Goal: Task Accomplishment & Management: Manage account settings

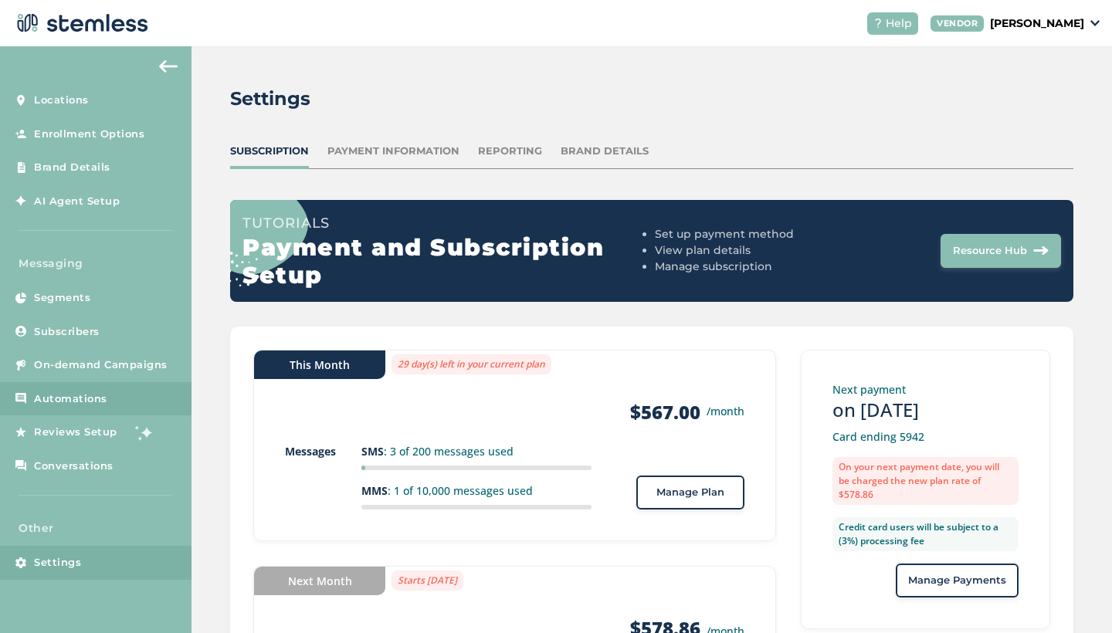
click at [80, 392] on span "Automations" at bounding box center [70, 399] width 73 height 15
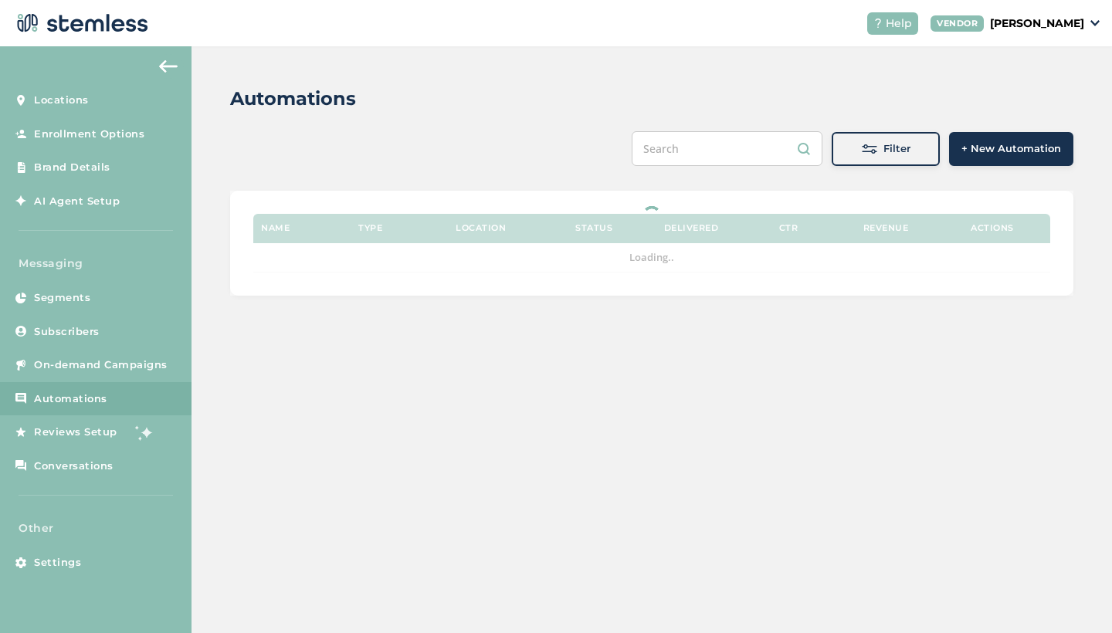
click at [649, 104] on div "Automations" at bounding box center [645, 99] width 831 height 28
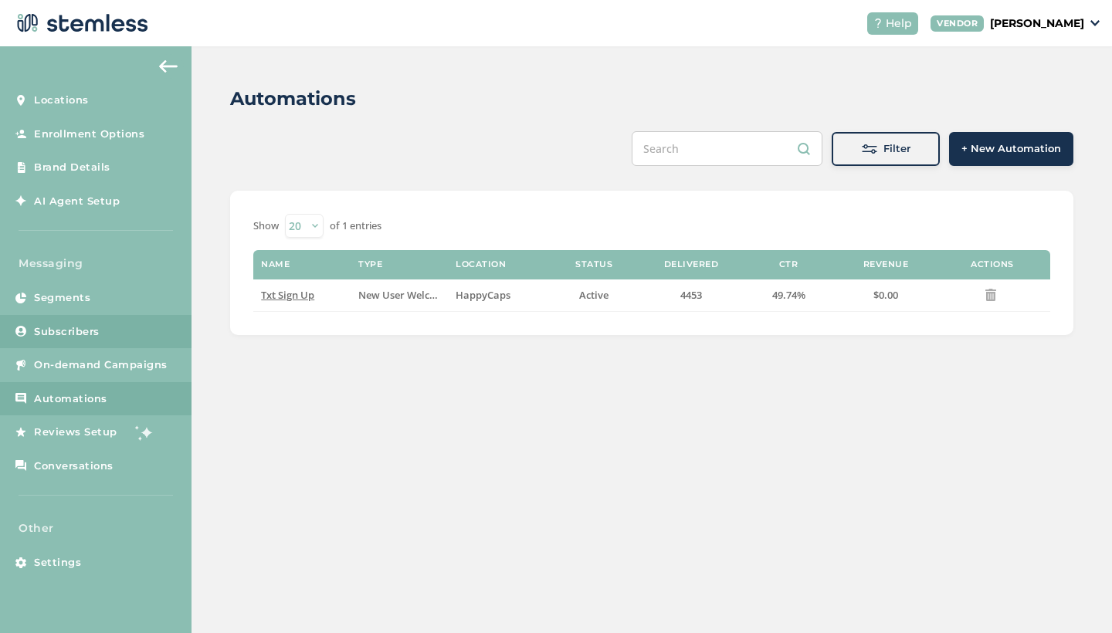
click at [87, 331] on span "Subscribers" at bounding box center [67, 331] width 66 height 15
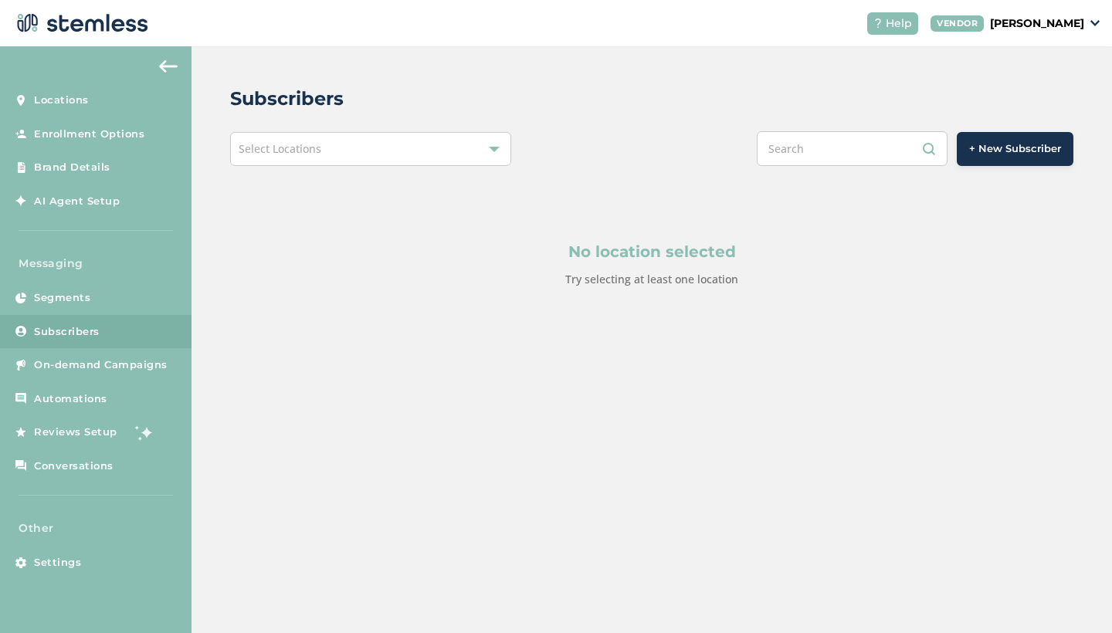
click at [402, 164] on div "Select Locations" at bounding box center [370, 149] width 281 height 34
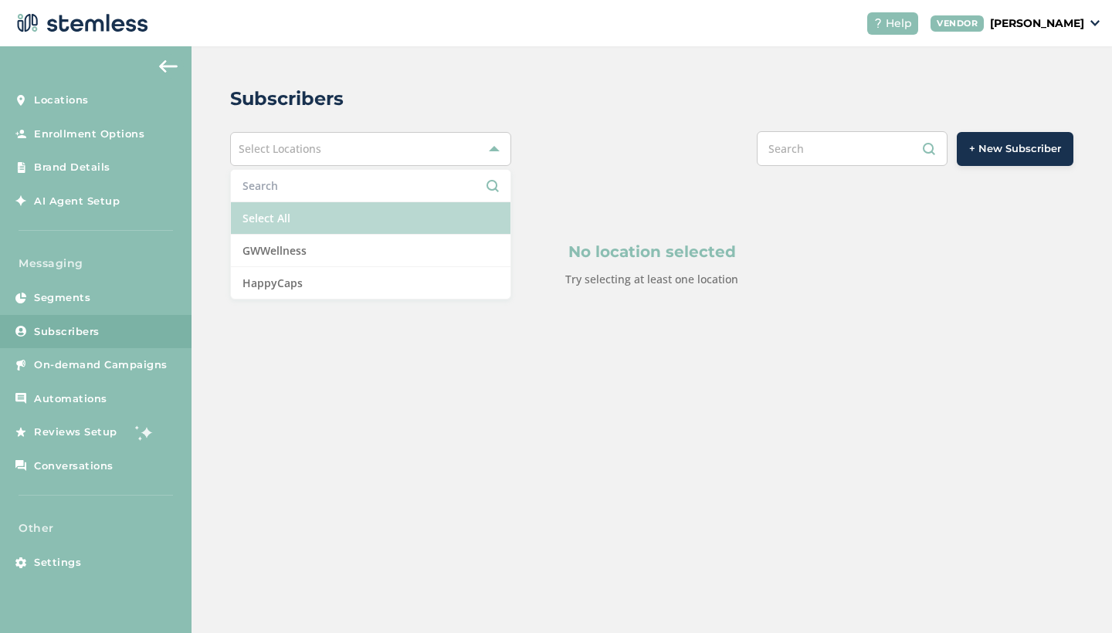
click at [360, 219] on li "Select All" at bounding box center [371, 218] width 280 height 32
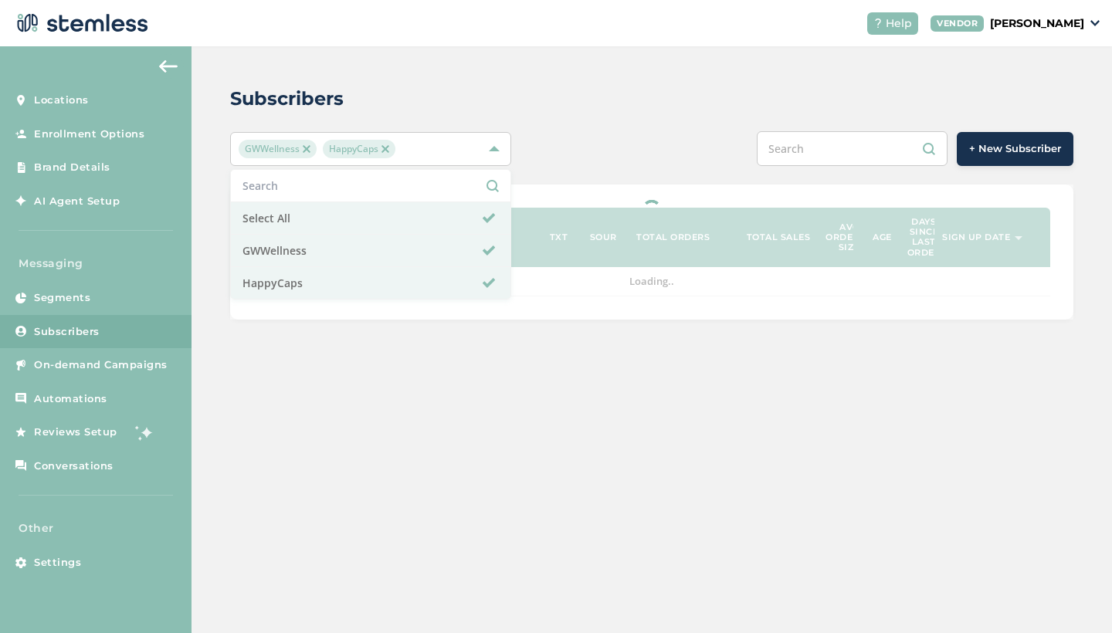
click at [597, 117] on div "Subscribers GWWellness HappyCaps Select All GWWellness HappyCaps + New Subscrib…" at bounding box center [652, 202] width 920 height 312
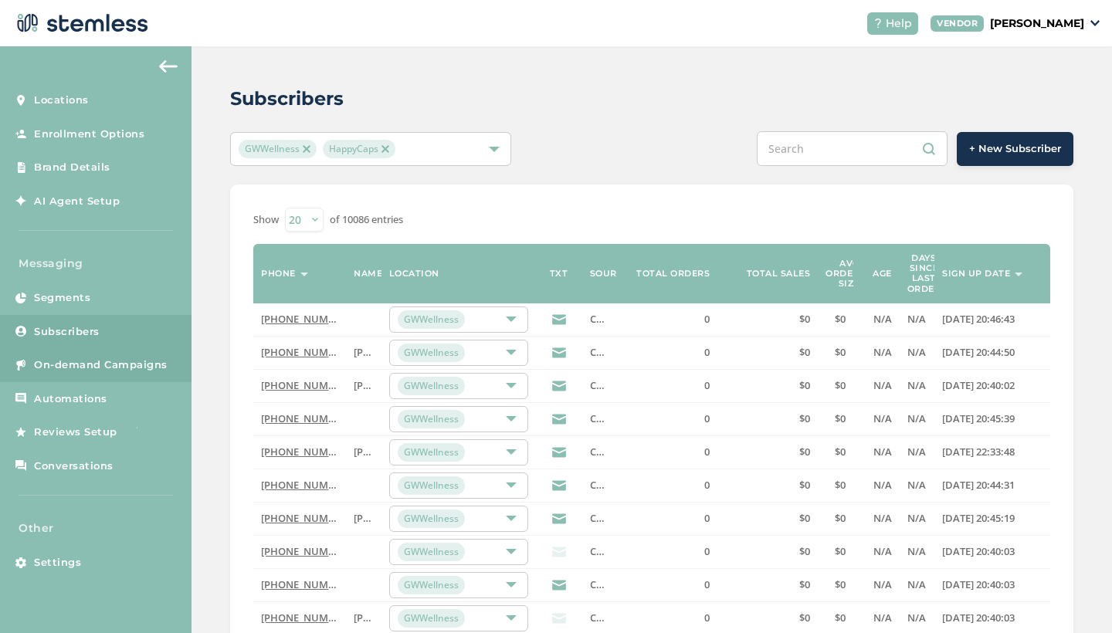
click at [68, 368] on span "On-demand Campaigns" at bounding box center [101, 365] width 134 height 15
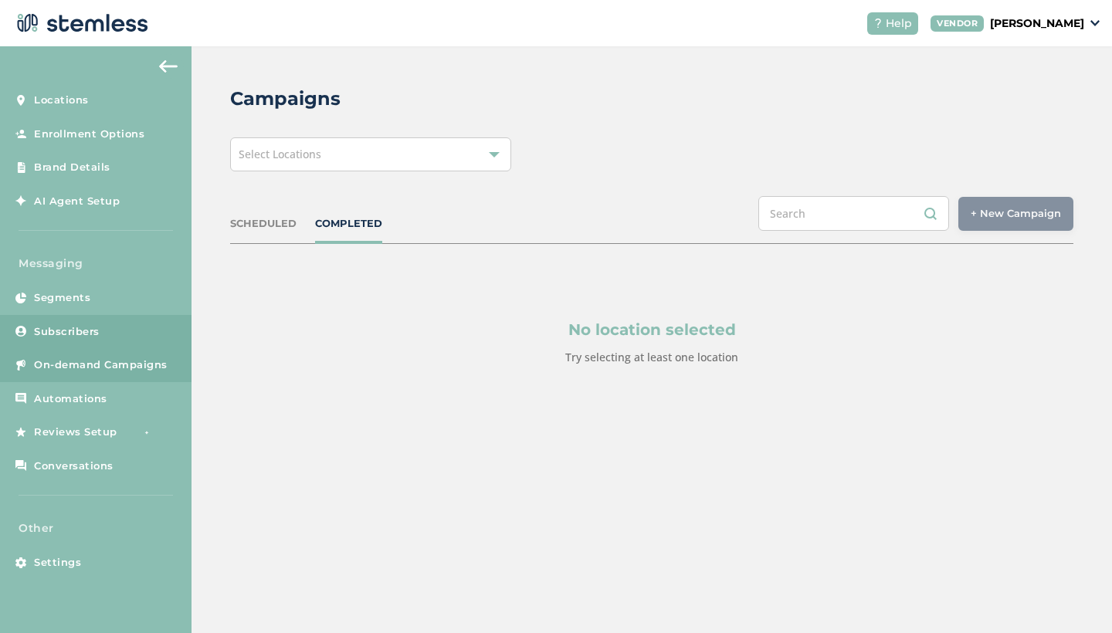
click at [70, 328] on span "Subscribers" at bounding box center [67, 331] width 66 height 15
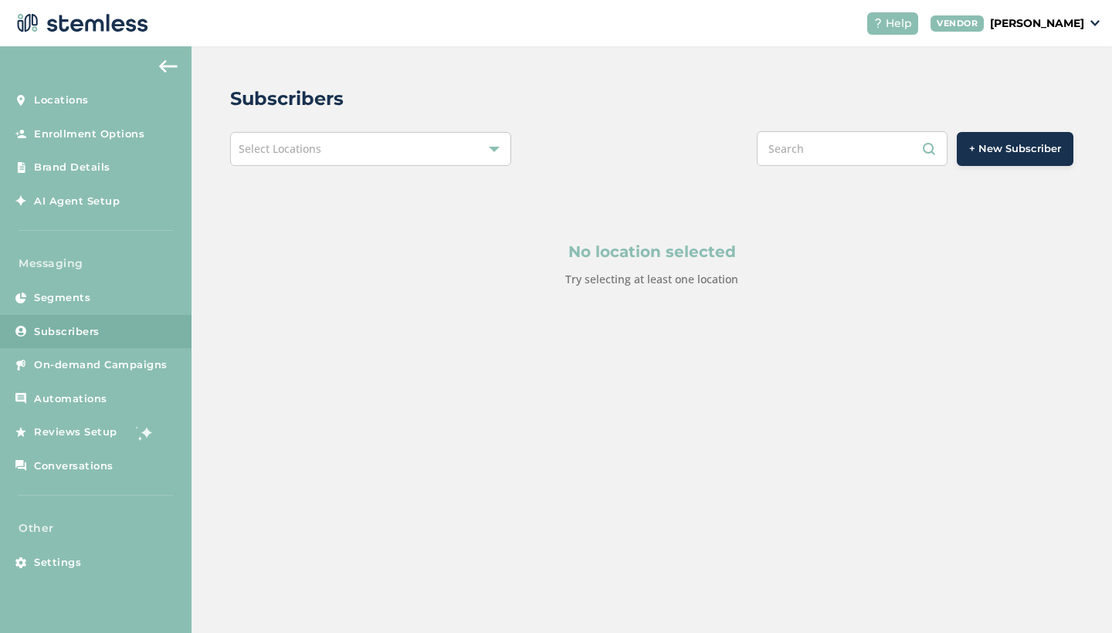
click at [355, 161] on div "Select Locations" at bounding box center [370, 149] width 281 height 34
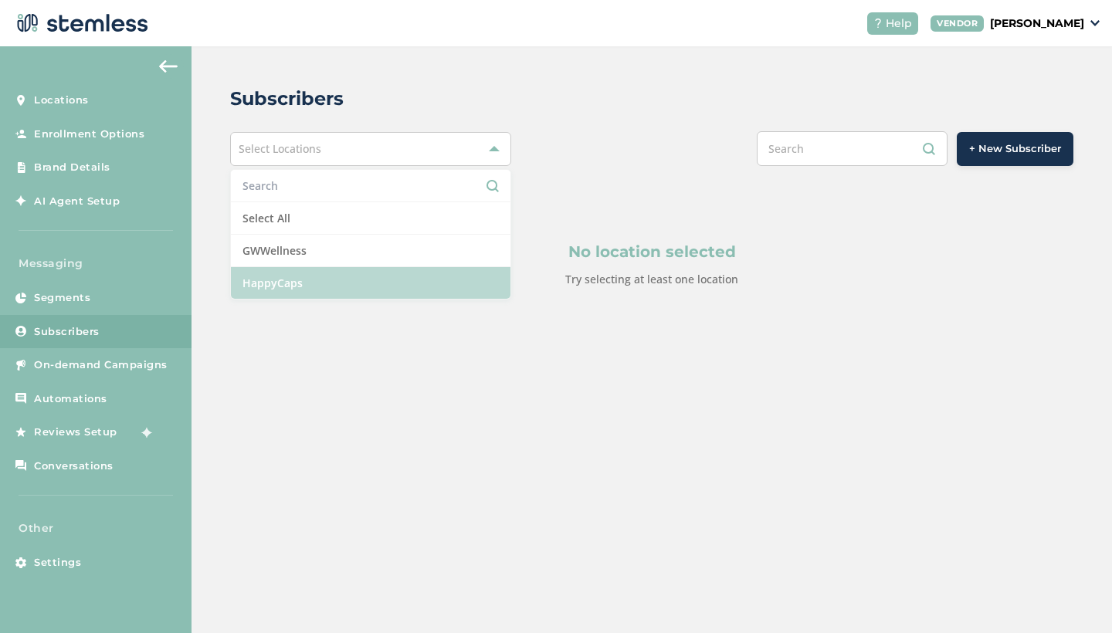
click at [350, 286] on li "HappyCaps" at bounding box center [371, 283] width 280 height 32
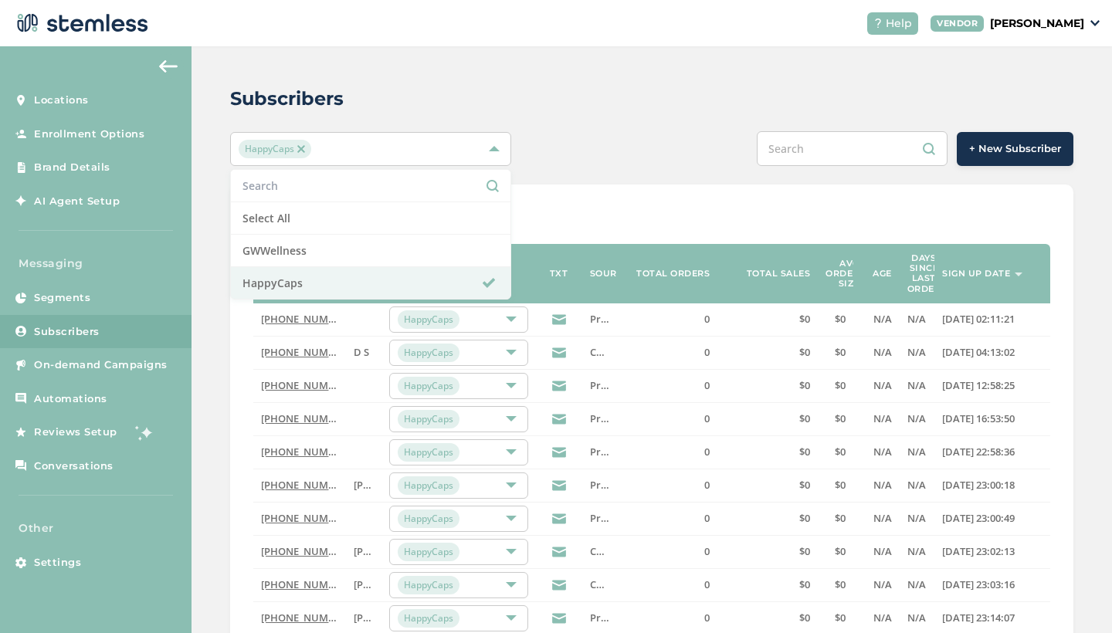
click at [617, 113] on div "Subscribers HappyCaps Select All GWWellness HappyCaps + New Subscriber Show 20 …" at bounding box center [652, 560] width 920 height 1028
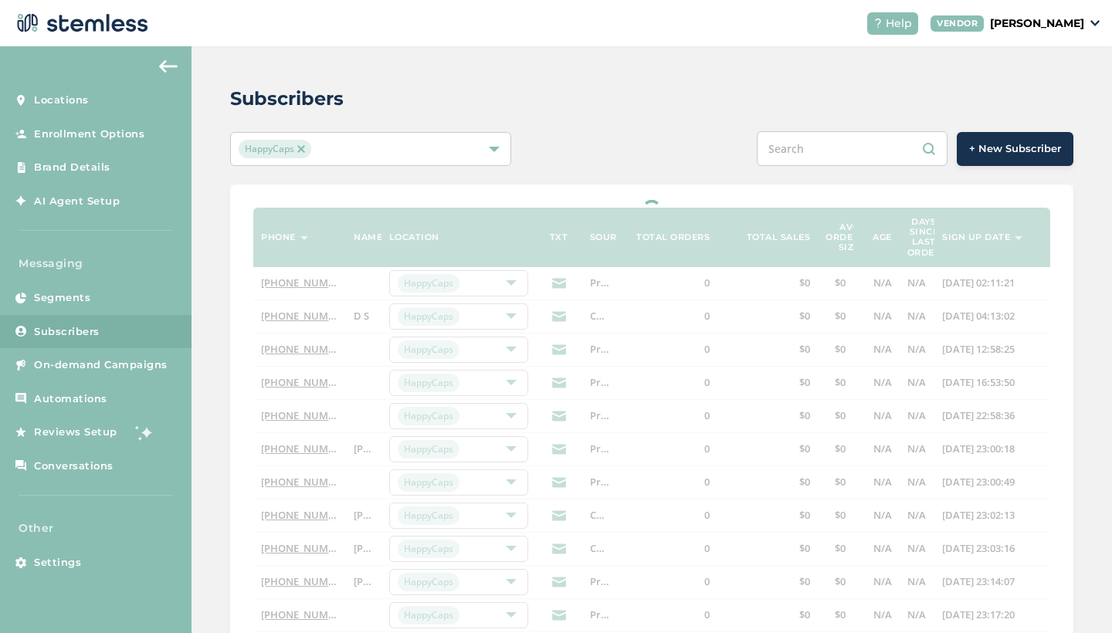
select select "100"
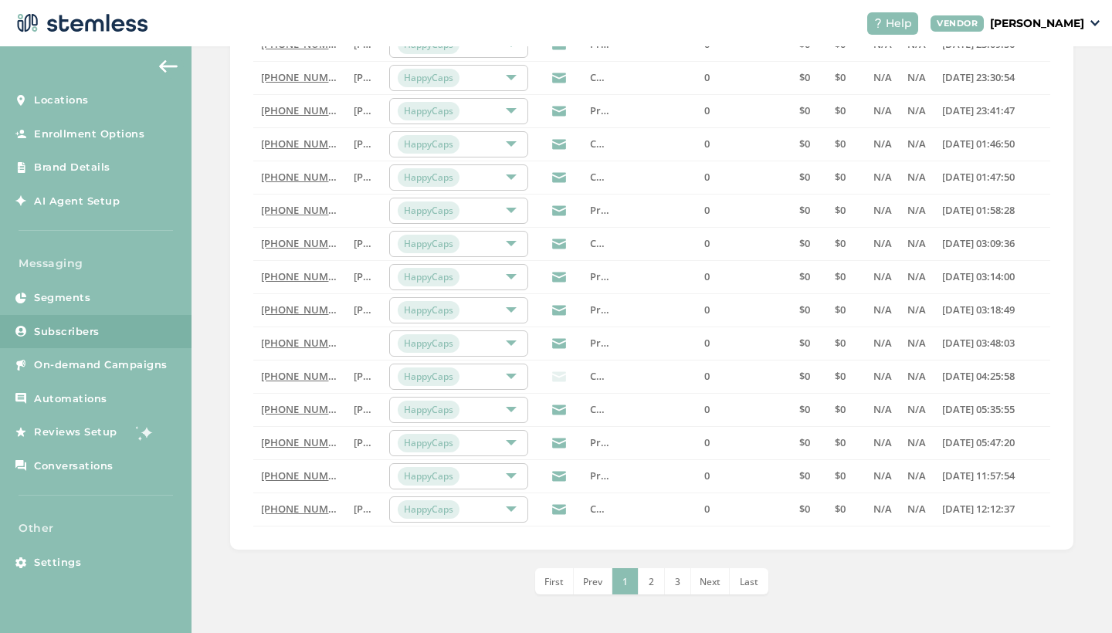
scroll to position [3097, 0]
click at [744, 579] on span "Last" at bounding box center [749, 582] width 19 height 13
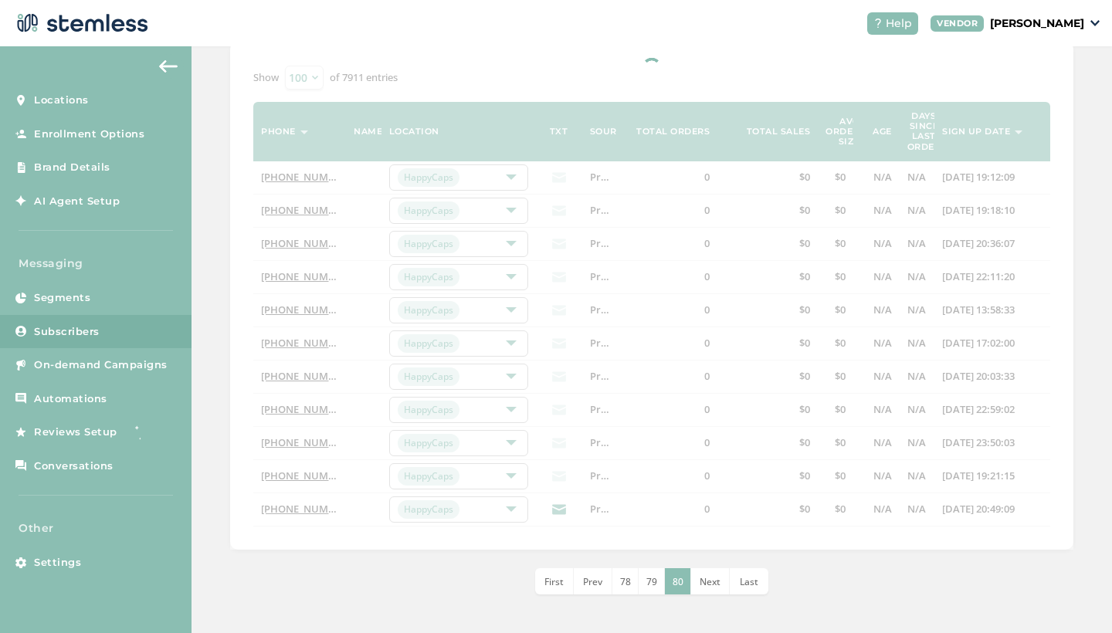
scroll to position [141, 0]
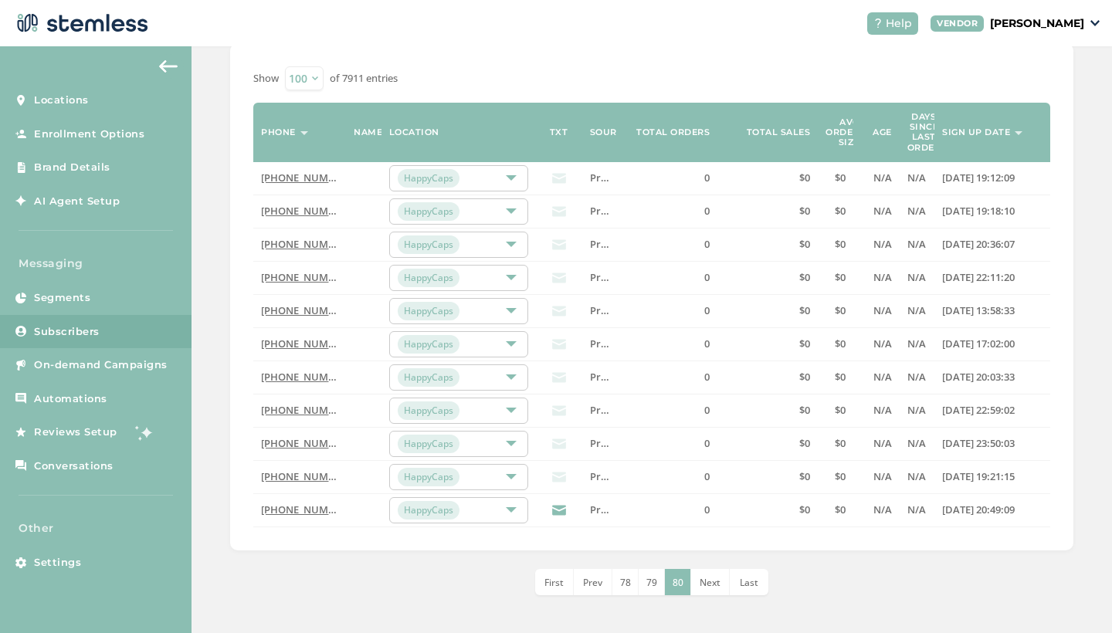
click at [659, 580] on li "79" at bounding box center [652, 582] width 26 height 26
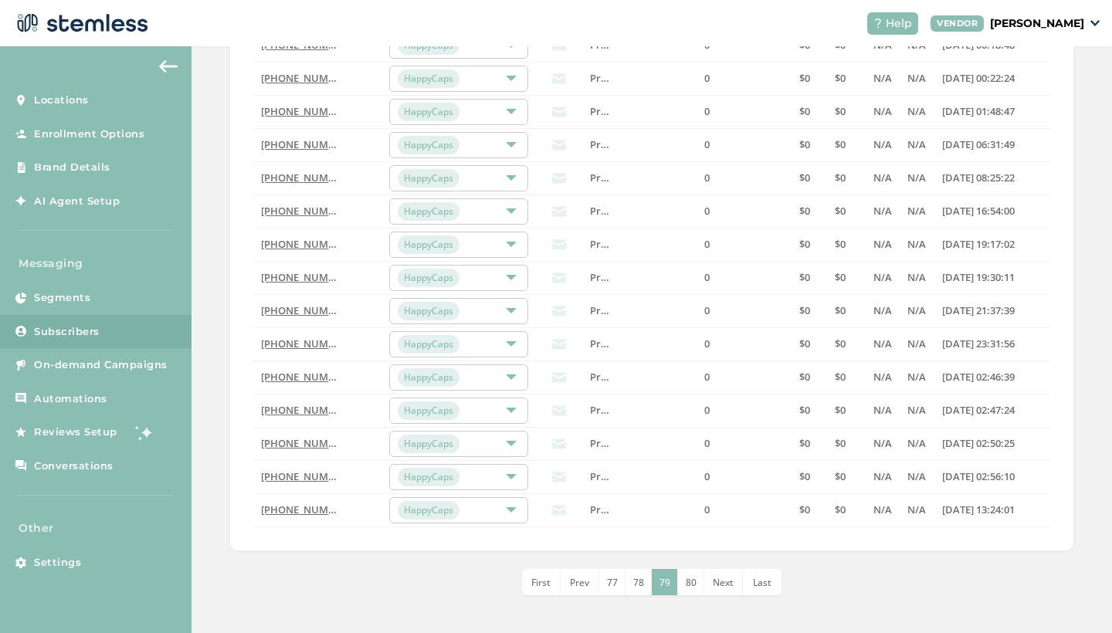
scroll to position [0, 0]
click at [640, 581] on span "78" at bounding box center [638, 582] width 11 height 13
click at [673, 577] on span "79" at bounding box center [678, 582] width 11 height 13
click at [558, 513] on icon at bounding box center [559, 510] width 14 height 14
click at [326, 512] on link "[PHONE_NUMBER]" at bounding box center [305, 510] width 89 height 14
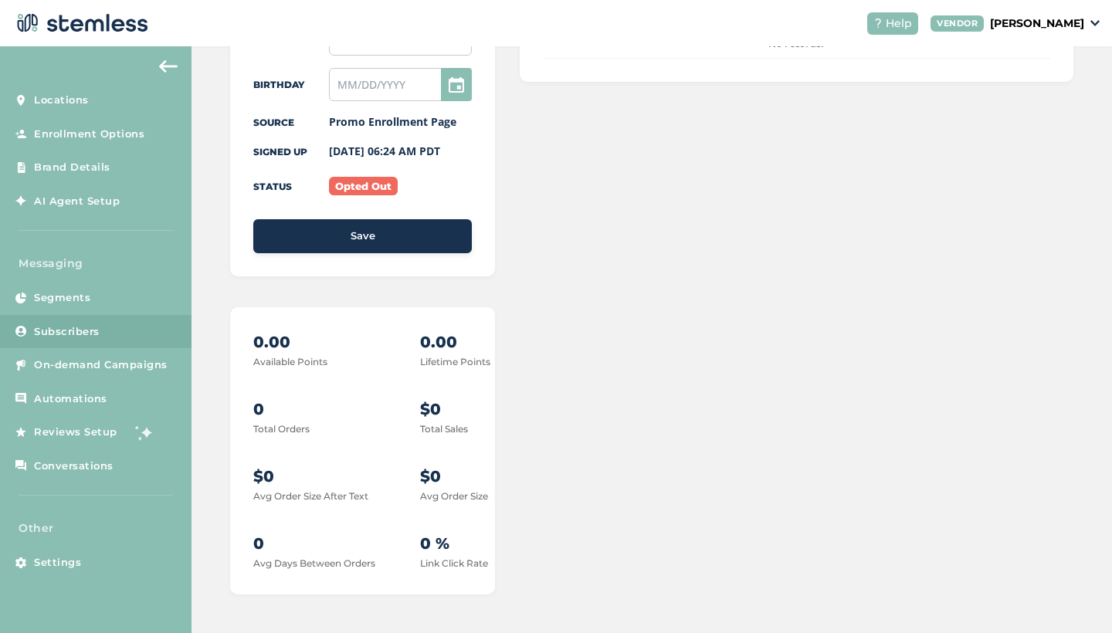
scroll to position [339, 0]
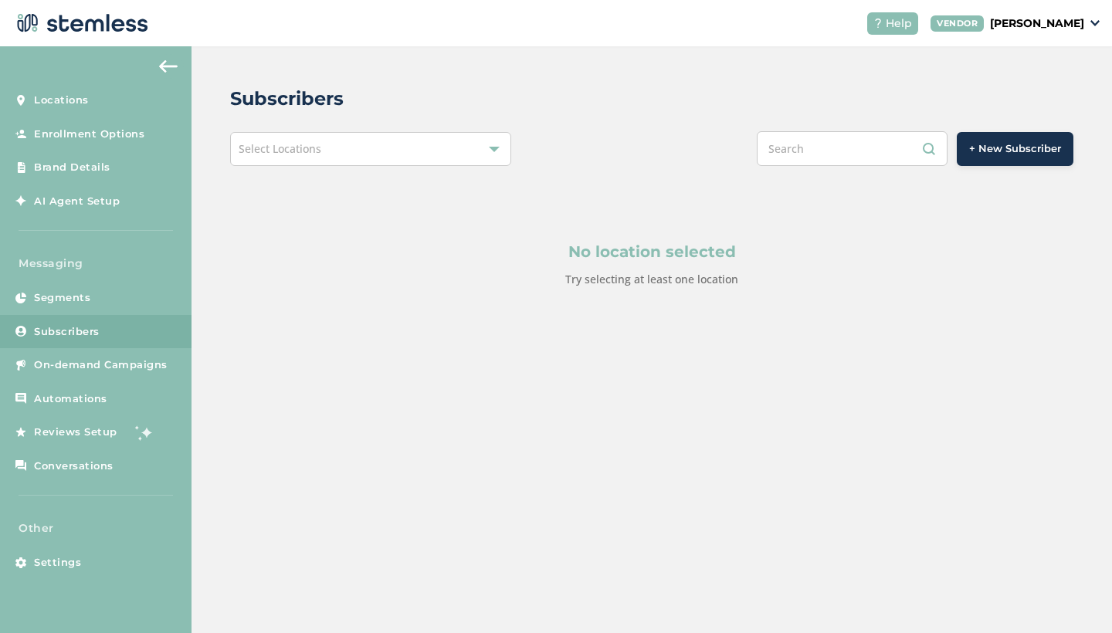
click at [156, 63] on button at bounding box center [168, 66] width 31 height 25
